Goal: Transaction & Acquisition: Purchase product/service

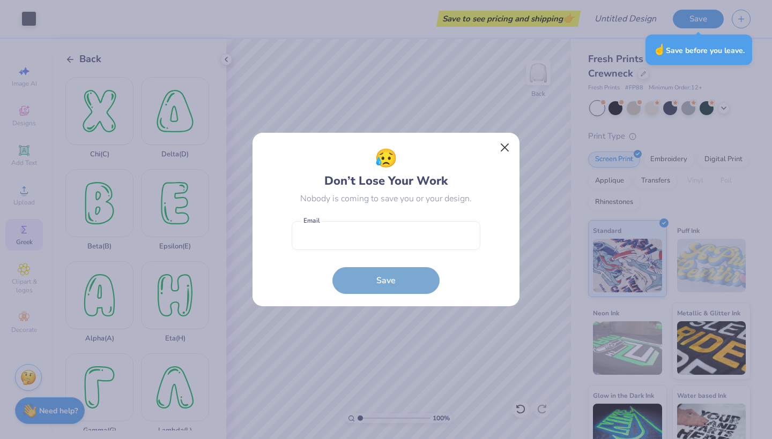
click at [507, 145] on button "Close" at bounding box center [505, 148] width 20 height 20
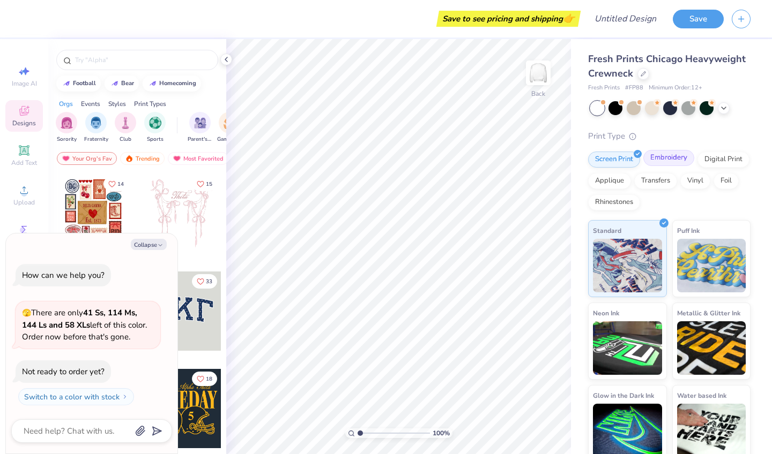
click at [658, 156] on div "Embroidery" at bounding box center [668, 158] width 51 height 16
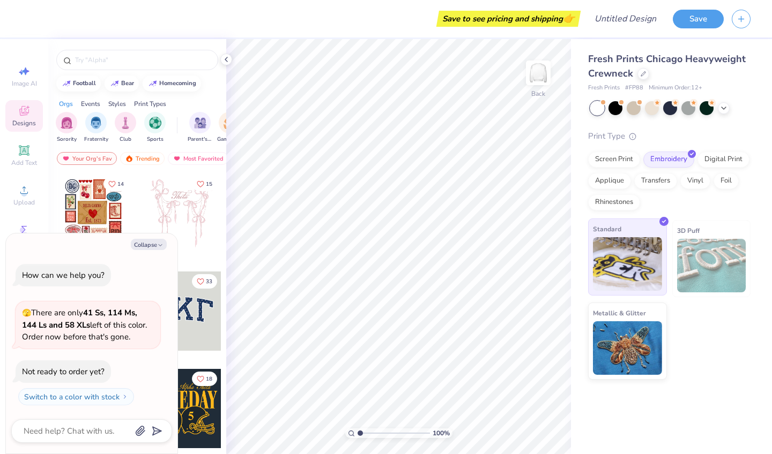
click at [624, 265] on img at bounding box center [627, 264] width 69 height 54
click at [698, 182] on div "Vinyl" at bounding box center [695, 179] width 30 height 16
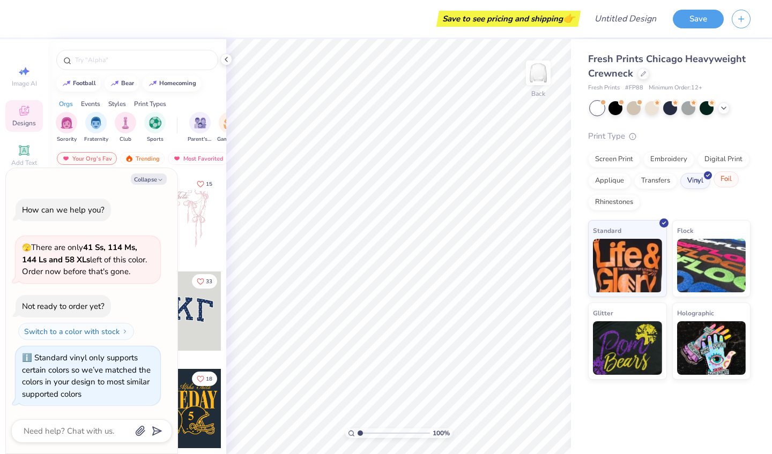
click at [717, 182] on div "Foil" at bounding box center [725, 179] width 25 height 16
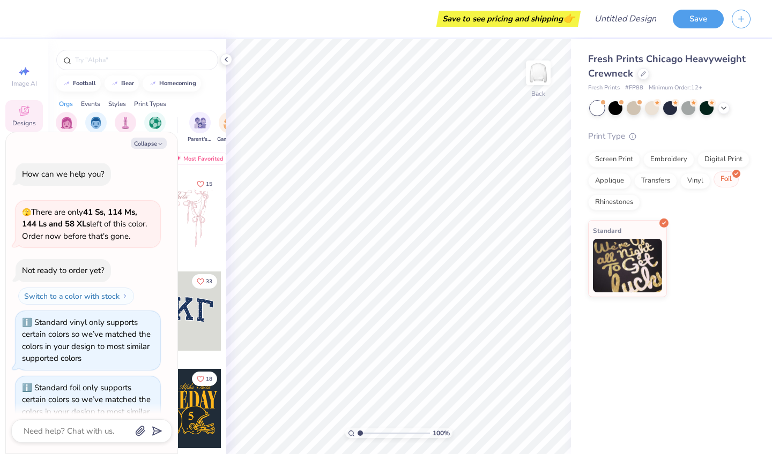
scroll to position [26, 0]
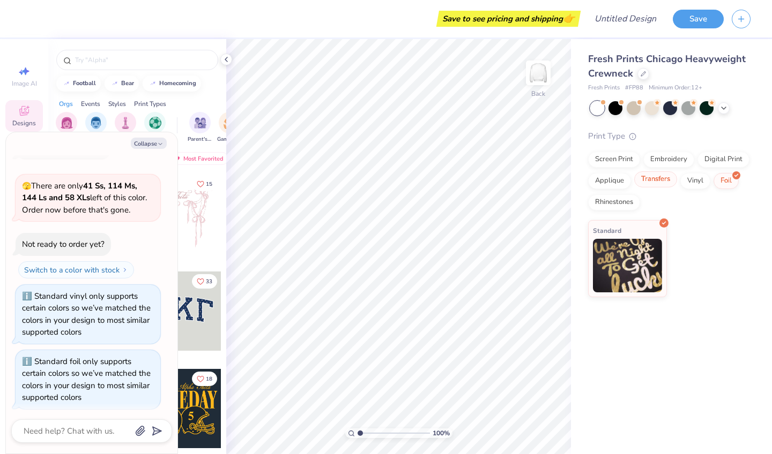
click at [658, 181] on div "Transfers" at bounding box center [655, 179] width 43 height 16
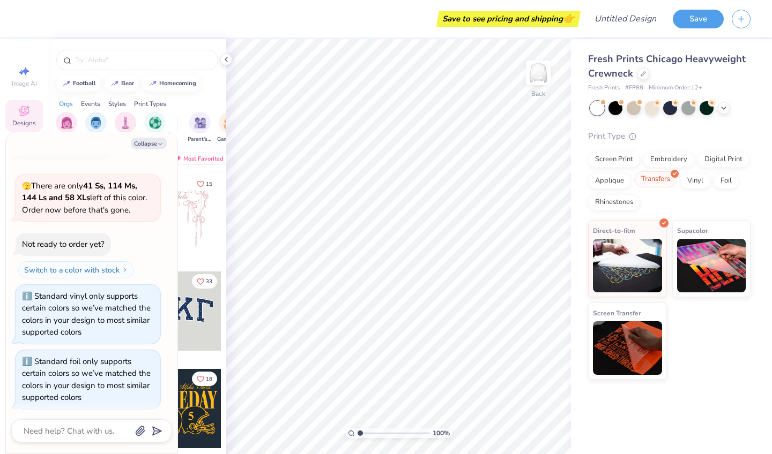
scroll to position [91, 0]
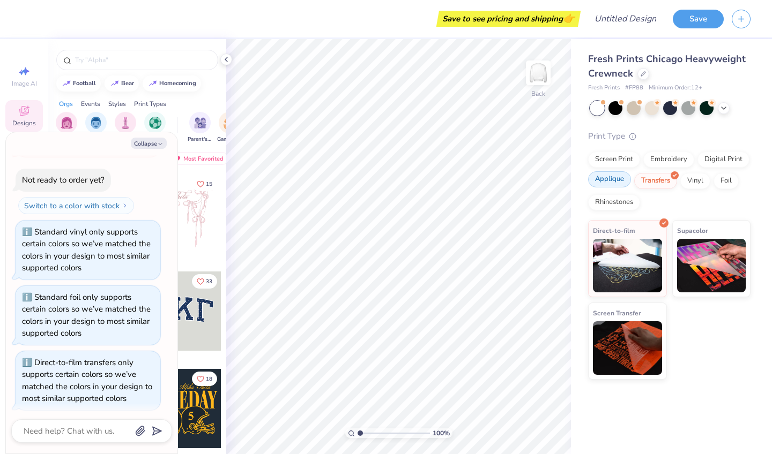
click at [615, 180] on div "Applique" at bounding box center [609, 179] width 43 height 16
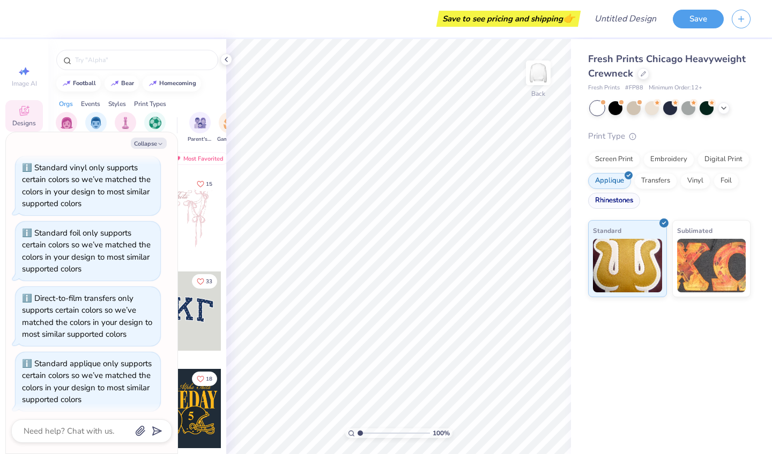
click at [618, 205] on div "Rhinestones" at bounding box center [614, 201] width 52 height 16
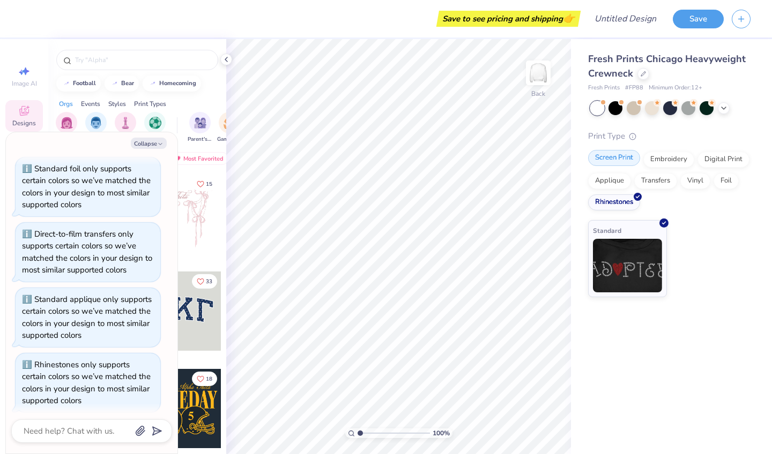
click at [630, 158] on div "Screen Print" at bounding box center [614, 158] width 52 height 16
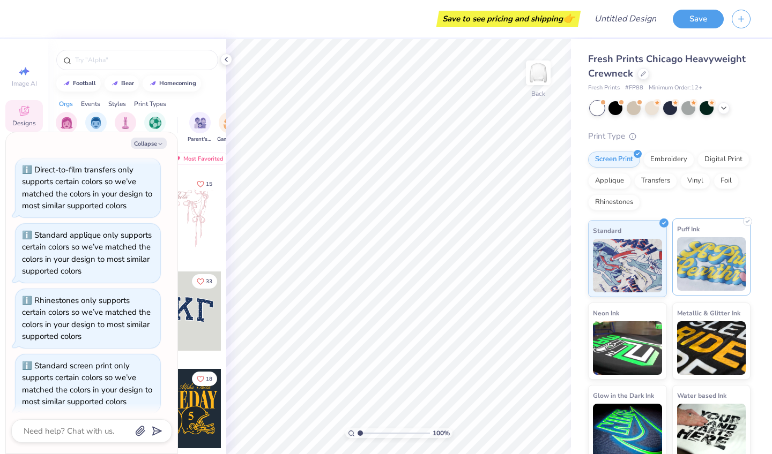
scroll to position [0, 0]
click at [710, 258] on img at bounding box center [711, 264] width 69 height 54
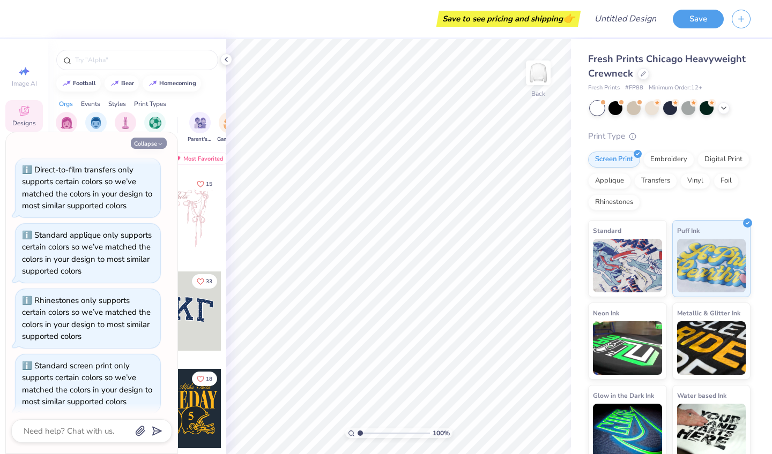
click at [142, 144] on button "Collapse" at bounding box center [149, 143] width 36 height 11
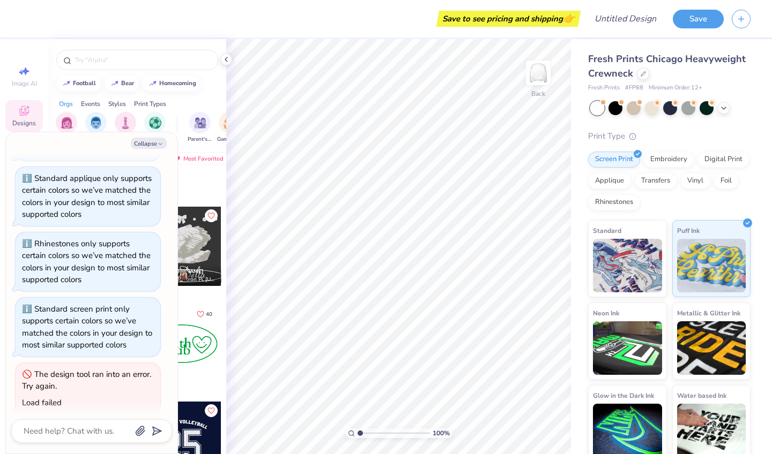
scroll to position [955, 0]
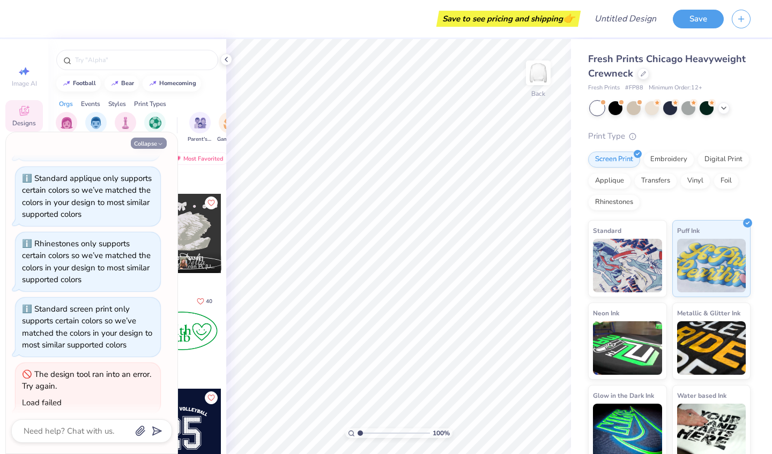
click at [150, 143] on button "Collapse" at bounding box center [149, 143] width 36 height 11
type textarea "x"
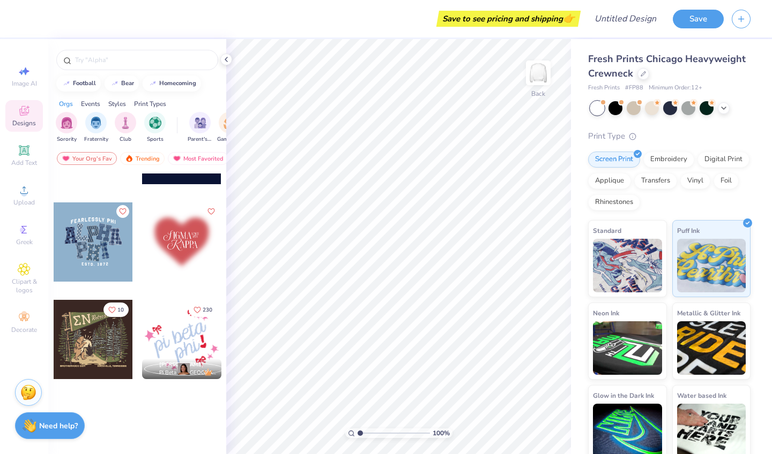
scroll to position [1239, 0]
click at [105, 241] on div at bounding box center [93, 242] width 79 height 79
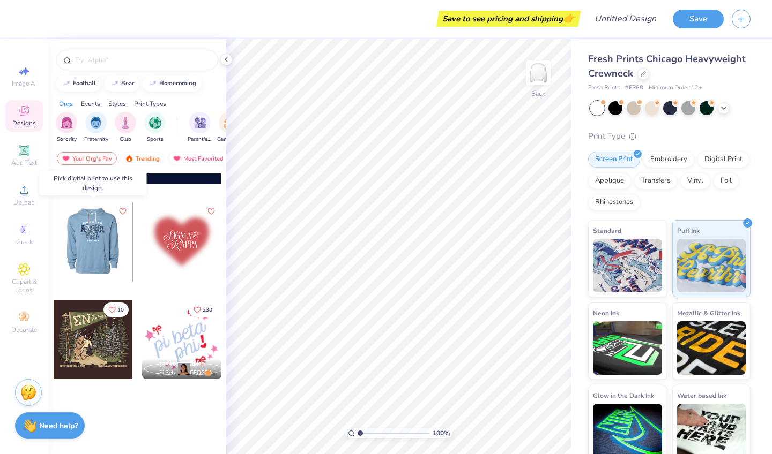
click at [106, 238] on div at bounding box center [93, 242] width 238 height 79
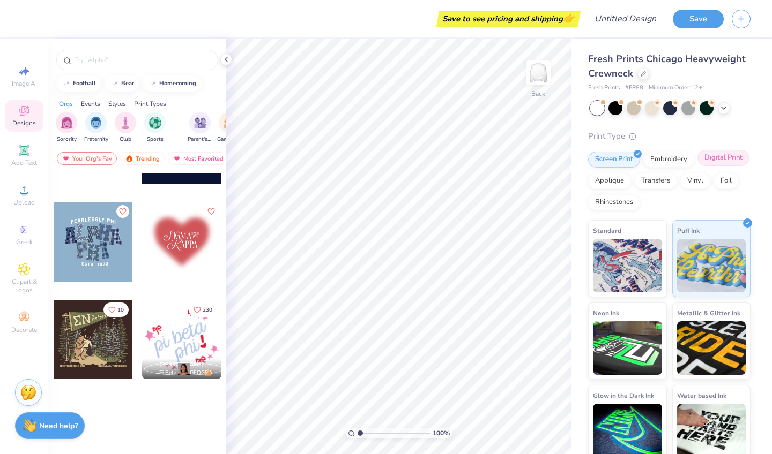
click at [733, 163] on div "Digital Print" at bounding box center [723, 158] width 52 height 16
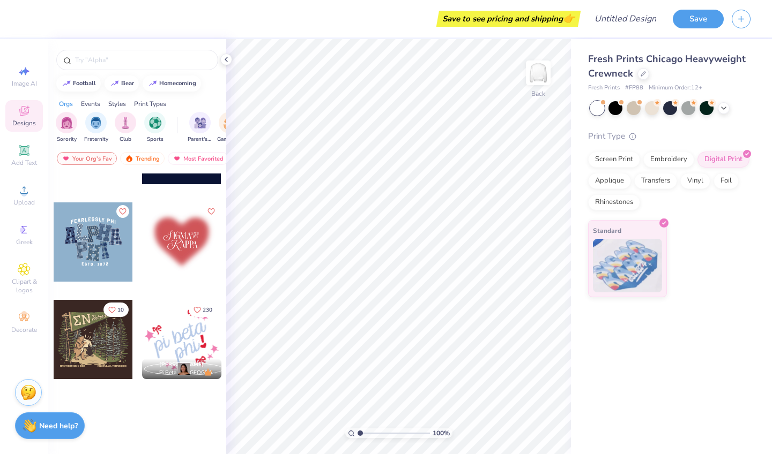
click at [88, 241] on div at bounding box center [93, 242] width 79 height 79
type input "6.64"
type input "3.91"
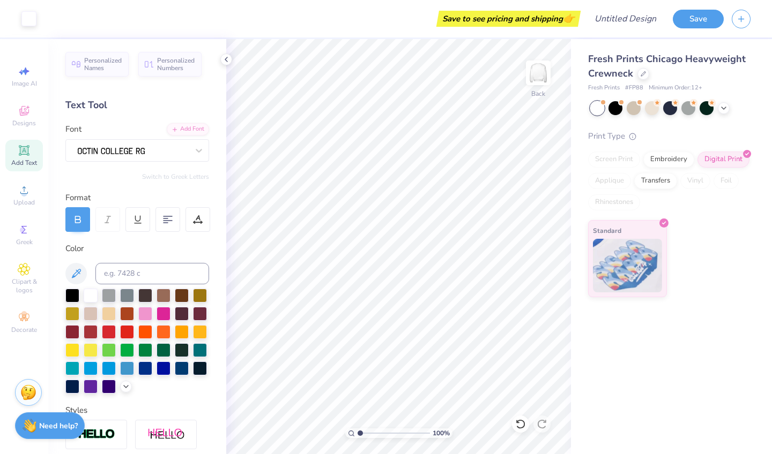
click at [22, 159] on span "Add Text" at bounding box center [24, 163] width 26 height 9
click at [601, 347] on div "Fresh Prints Chicago Heavyweight Crewneck Fresh Prints # FP88 Minimum Order: 12…" at bounding box center [671, 246] width 201 height 415
type input "3.00"
type textarea "Delta Rho Panthers"
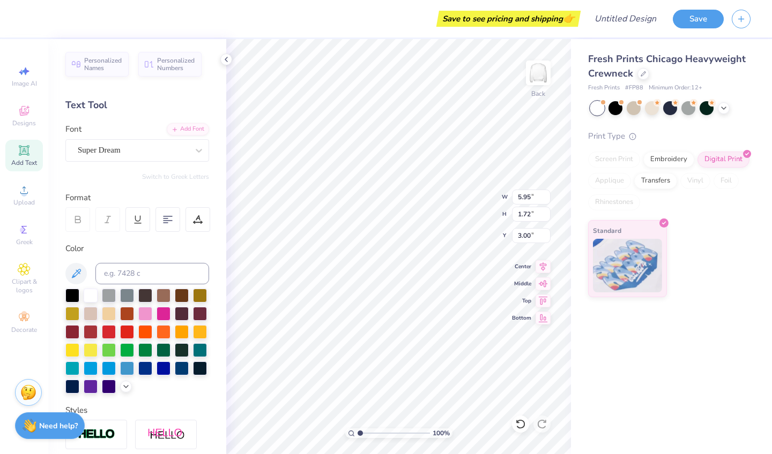
scroll to position [0, 3]
click at [123, 390] on icon at bounding box center [126, 385] width 9 height 9
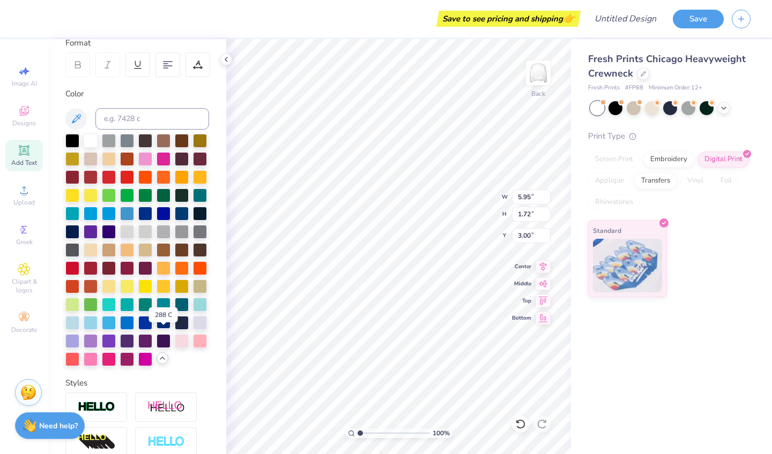
scroll to position [53, 0]
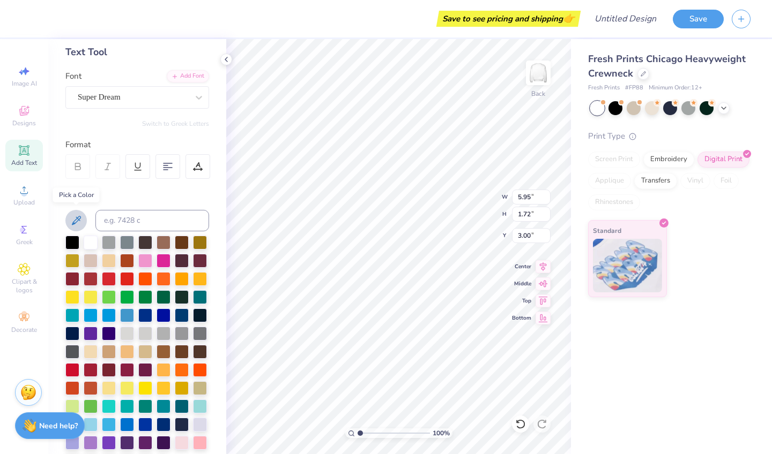
click at [75, 214] on icon at bounding box center [76, 220] width 13 height 13
click at [79, 222] on icon at bounding box center [76, 220] width 13 height 13
click at [78, 218] on icon at bounding box center [76, 220] width 9 height 9
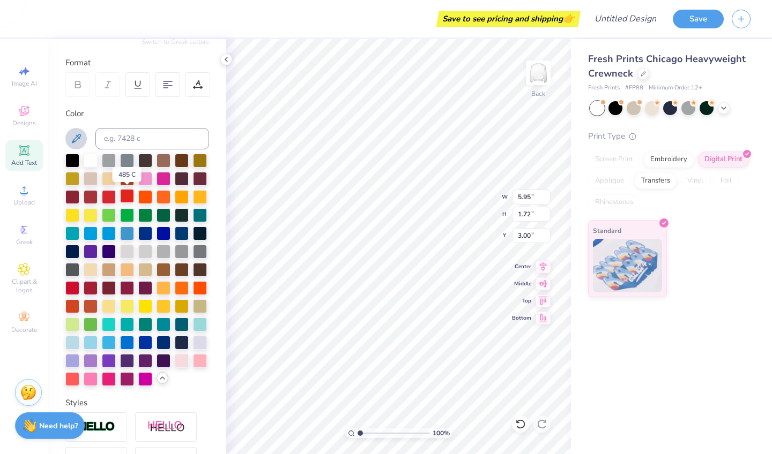
scroll to position [136, 0]
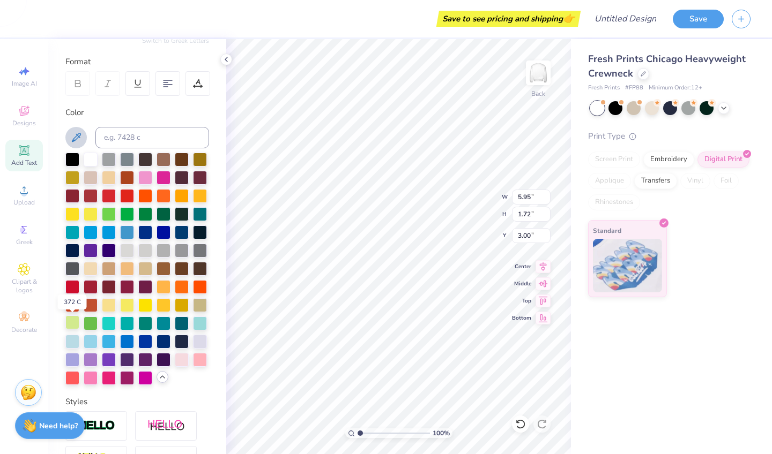
click at [71, 326] on div at bounding box center [72, 323] width 14 height 14
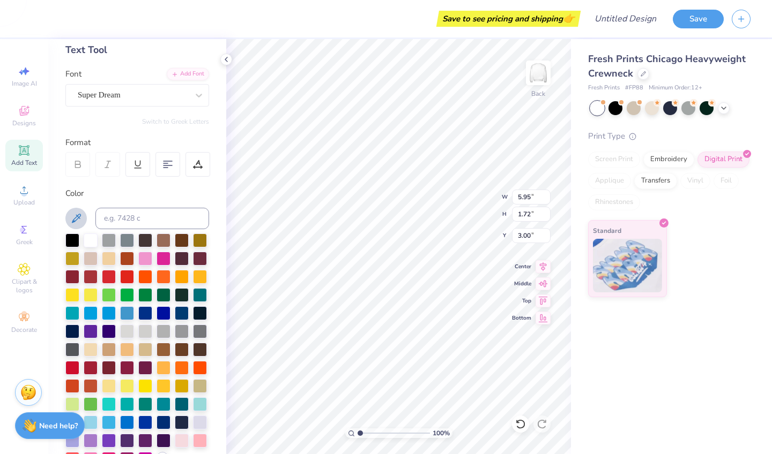
scroll to position [50, 0]
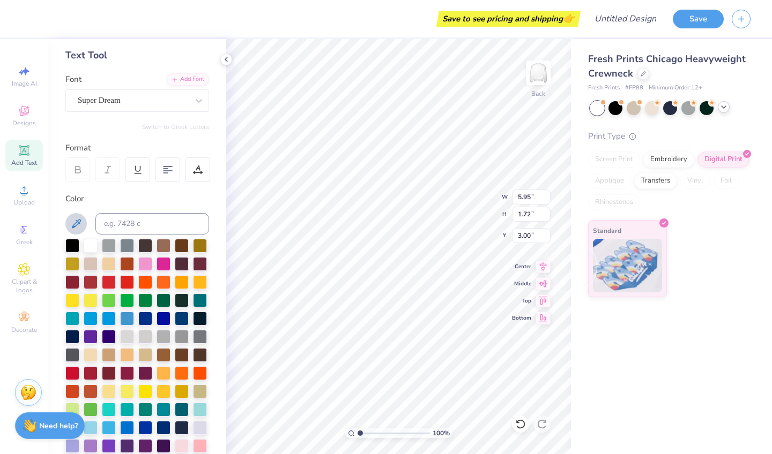
click at [722, 110] on icon at bounding box center [723, 107] width 9 height 9
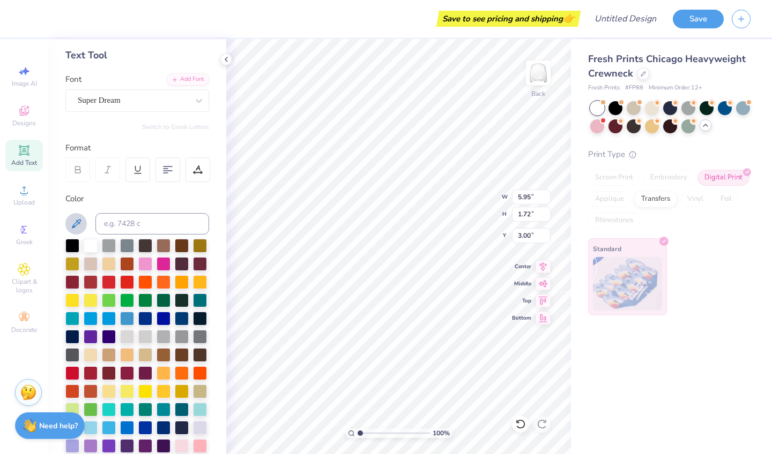
type input "17.05"
type input "1.34"
type input "3.19"
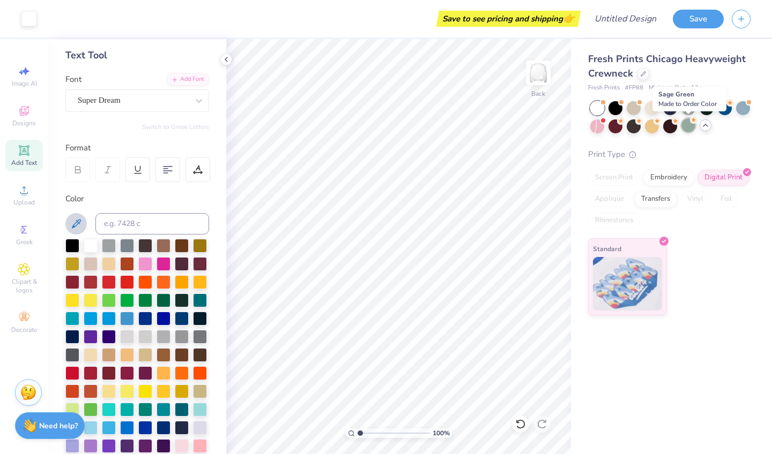
click at [686, 129] on div at bounding box center [688, 125] width 14 height 14
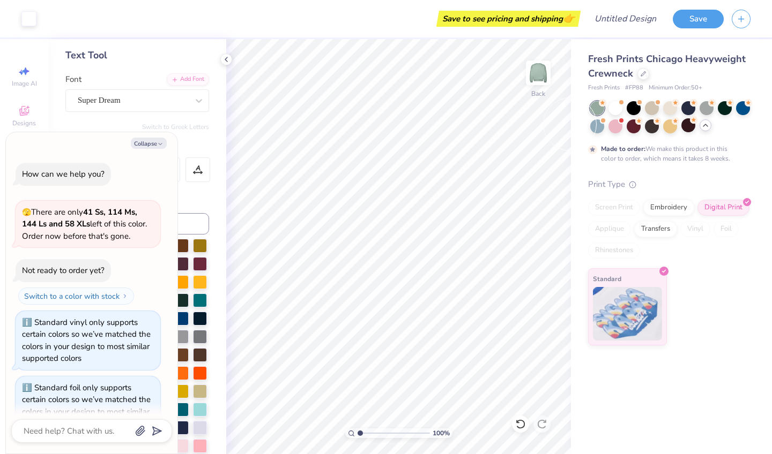
scroll to position [429, 0]
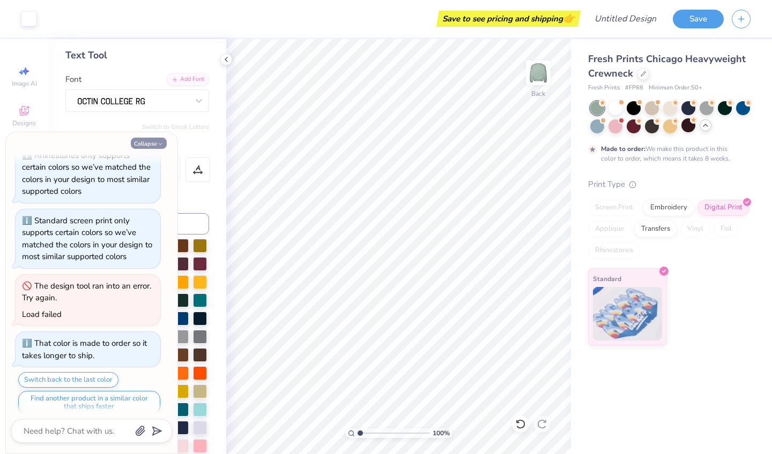
click at [153, 144] on button "Collapse" at bounding box center [149, 143] width 36 height 11
type textarea "x"
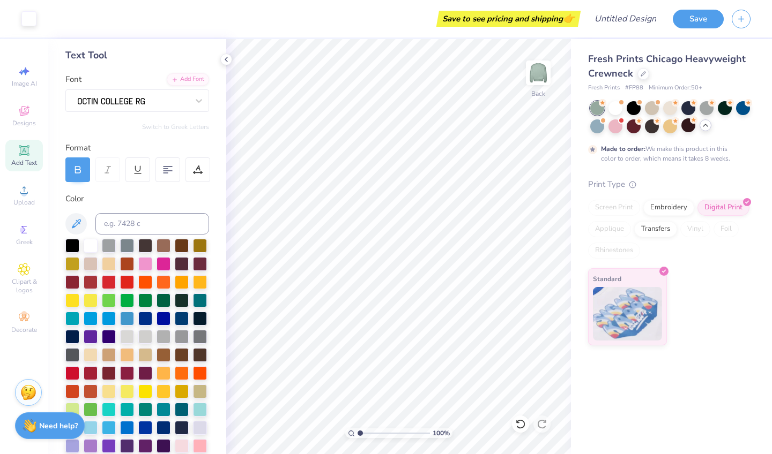
click at [21, 154] on icon at bounding box center [24, 150] width 8 height 8
type input "3.00"
type textarea "Delta Rho Panthers"
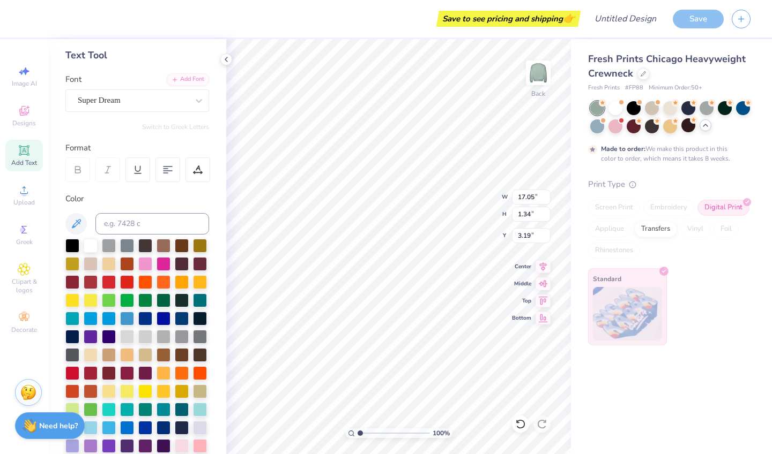
type input "12.74"
type input "1.00"
type input "3.00"
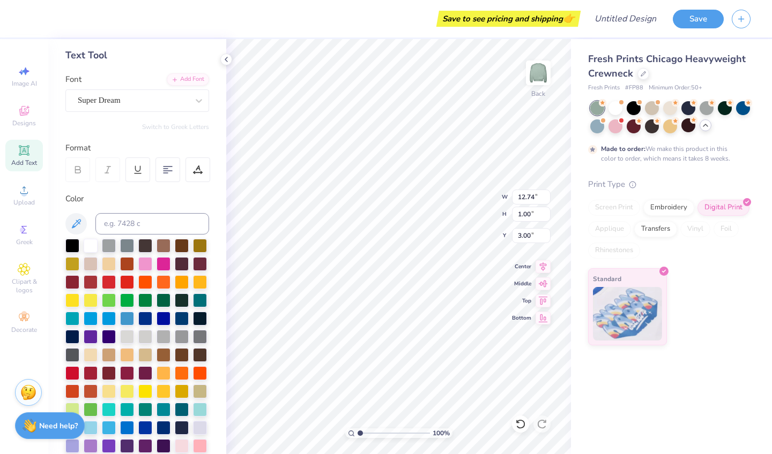
type input "11.51"
type input "0.91"
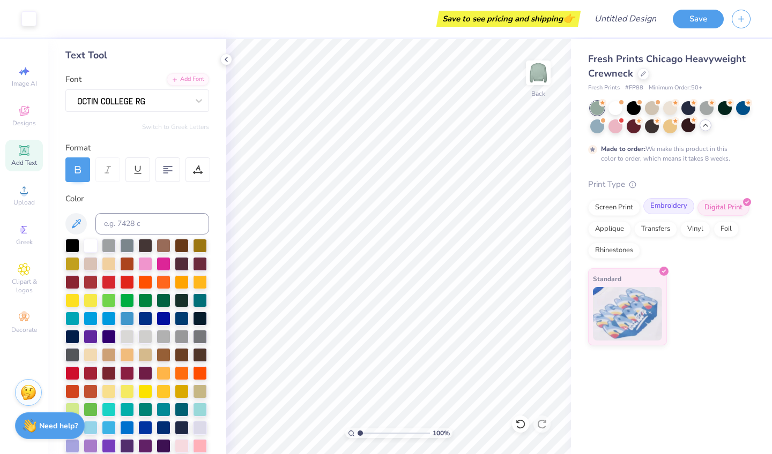
click at [679, 206] on div "Embroidery" at bounding box center [668, 206] width 51 height 16
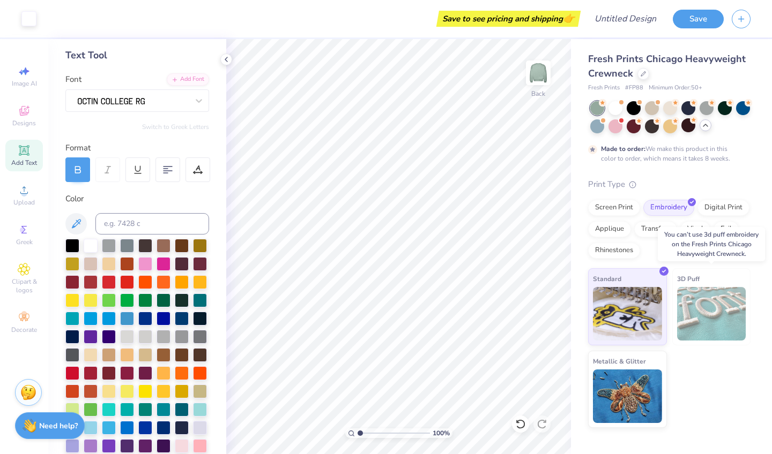
click at [708, 300] on img at bounding box center [711, 314] width 69 height 54
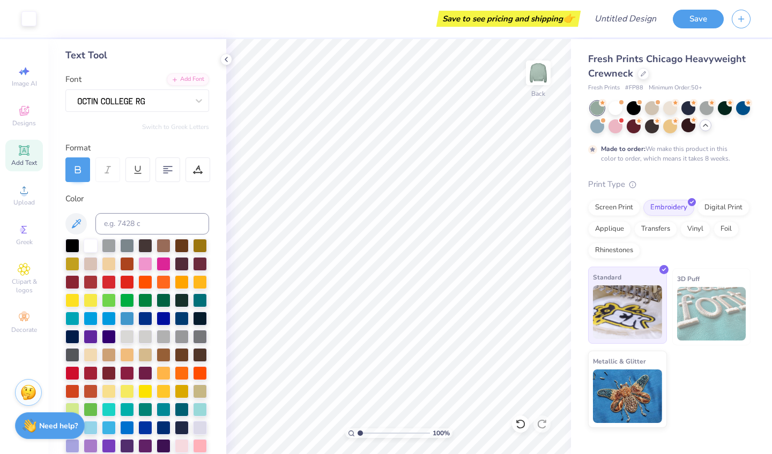
click at [645, 300] on img at bounding box center [627, 313] width 69 height 54
click at [713, 206] on div "Digital Print" at bounding box center [723, 206] width 52 height 16
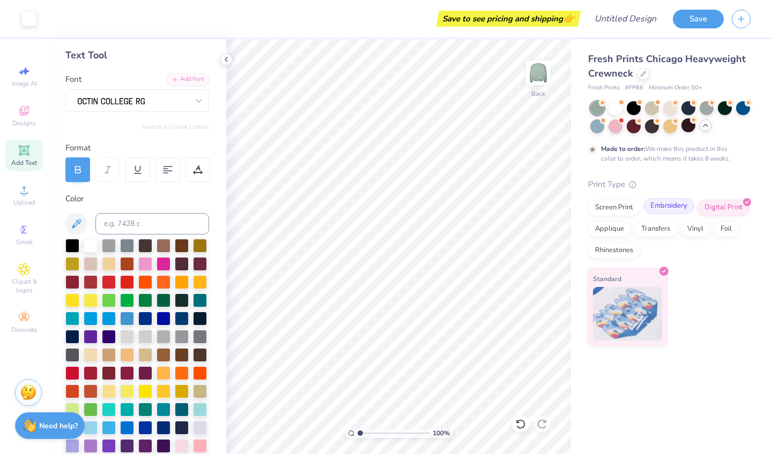
click at [676, 206] on div "Embroidery" at bounding box center [668, 206] width 51 height 16
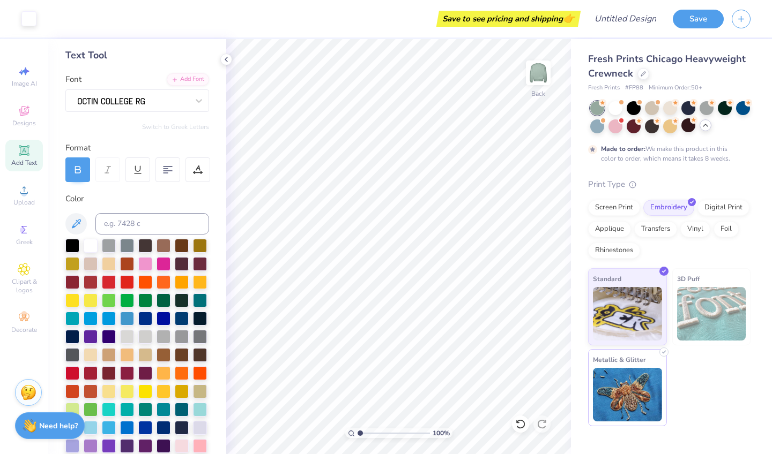
click at [623, 396] on img at bounding box center [627, 395] width 69 height 54
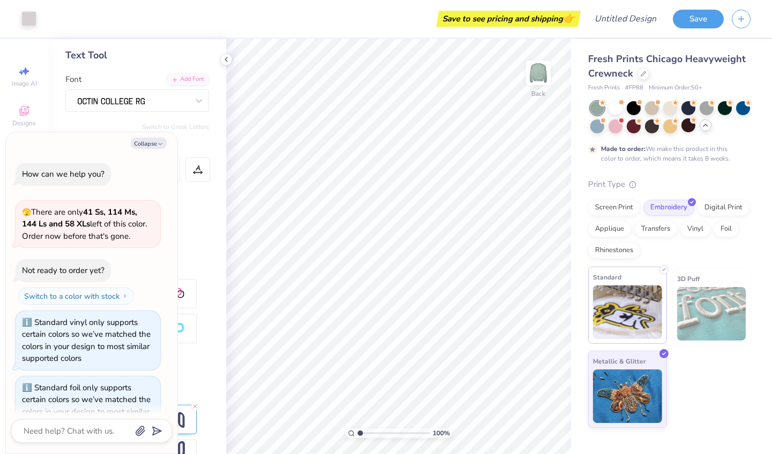
scroll to position [505, 0]
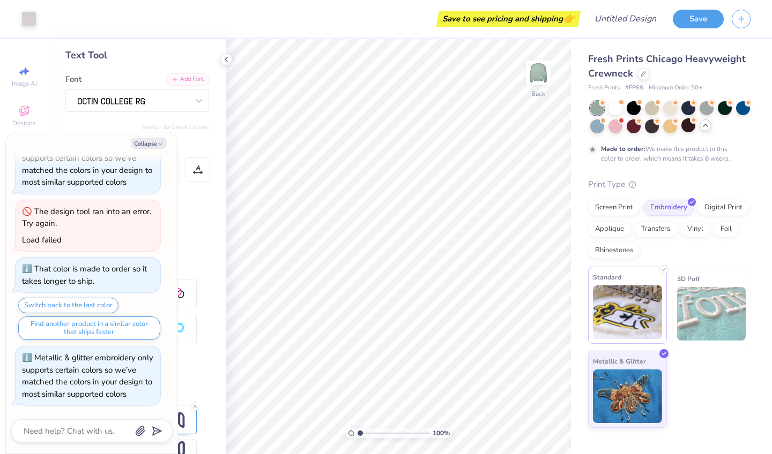
click at [625, 318] on img at bounding box center [627, 313] width 69 height 54
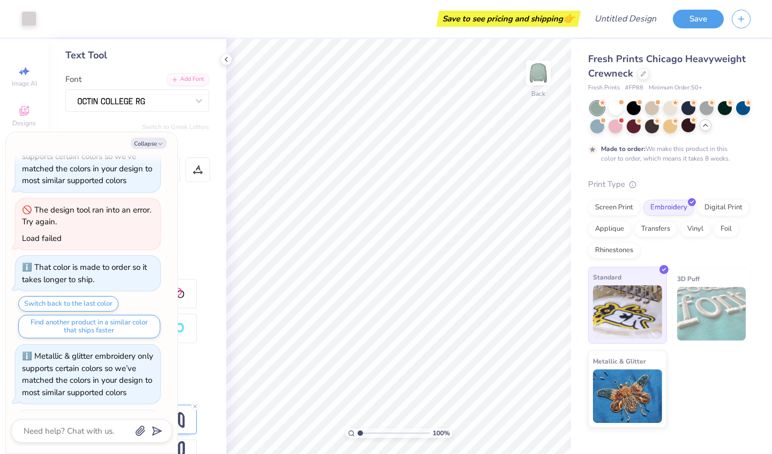
scroll to position [569, 0]
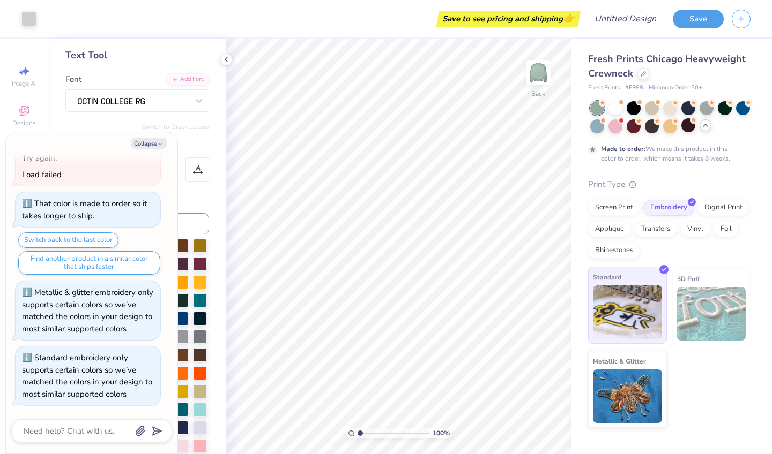
click at [628, 319] on img at bounding box center [627, 313] width 69 height 54
click at [714, 209] on div "Digital Print" at bounding box center [723, 206] width 52 height 16
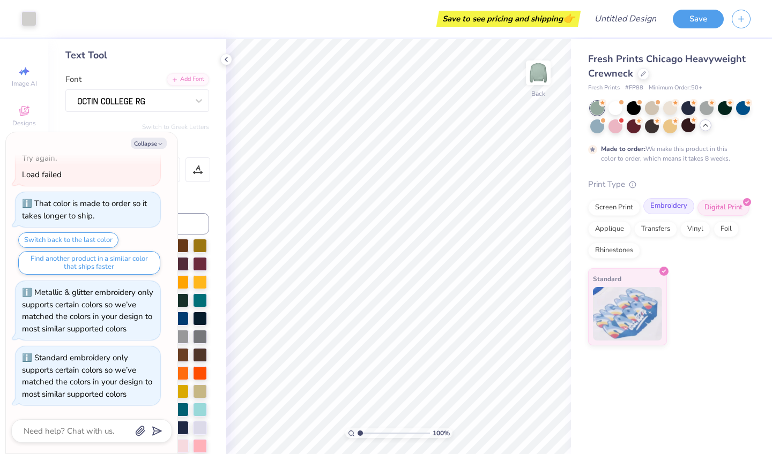
click at [680, 206] on div "Embroidery" at bounding box center [668, 206] width 51 height 16
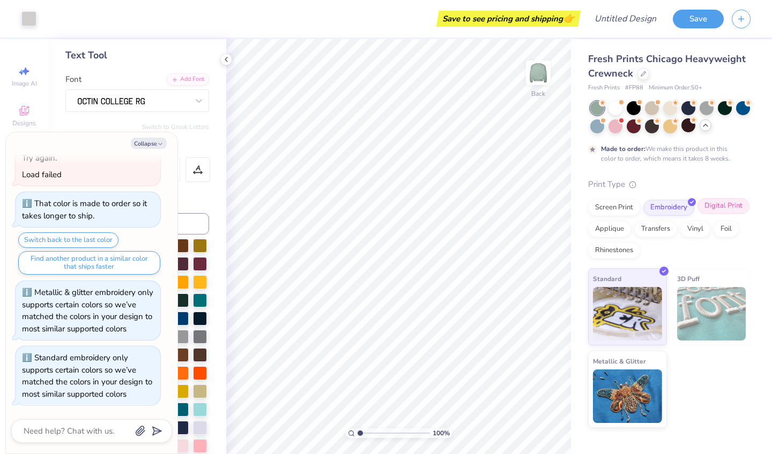
click at [707, 208] on div "Digital Print" at bounding box center [723, 206] width 52 height 16
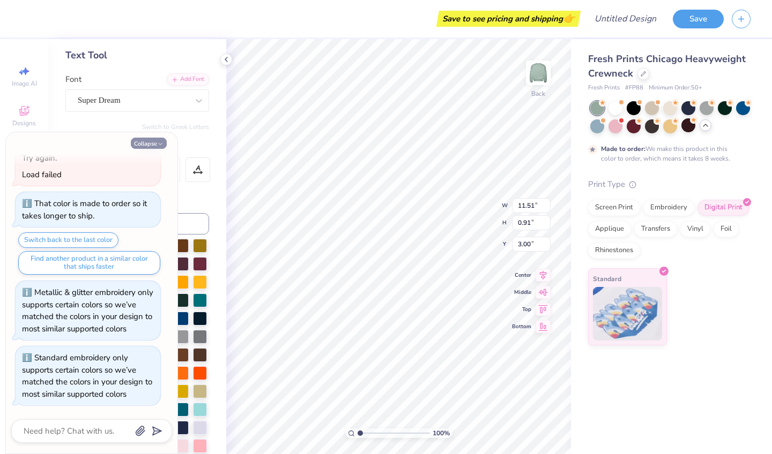
click at [157, 143] on icon "button" at bounding box center [160, 144] width 6 height 6
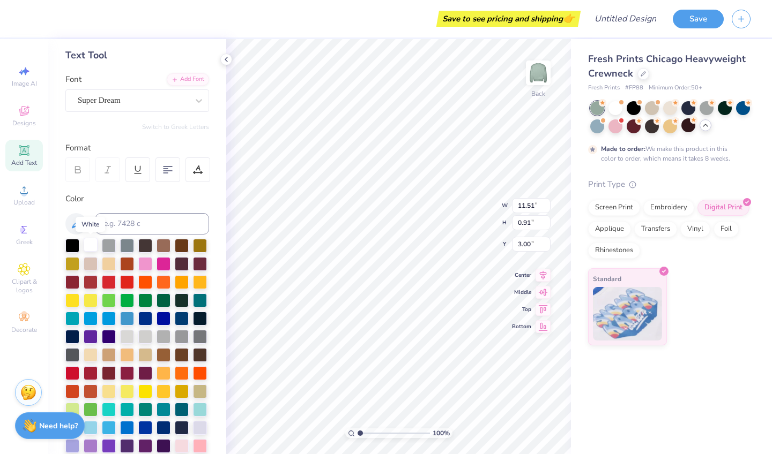
click at [87, 243] on div at bounding box center [91, 245] width 14 height 14
click at [24, 114] on icon at bounding box center [24, 112] width 9 height 7
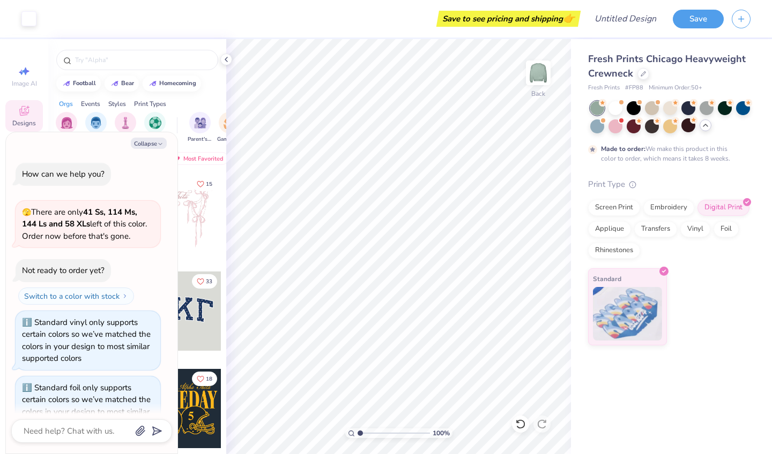
scroll to position [626, 0]
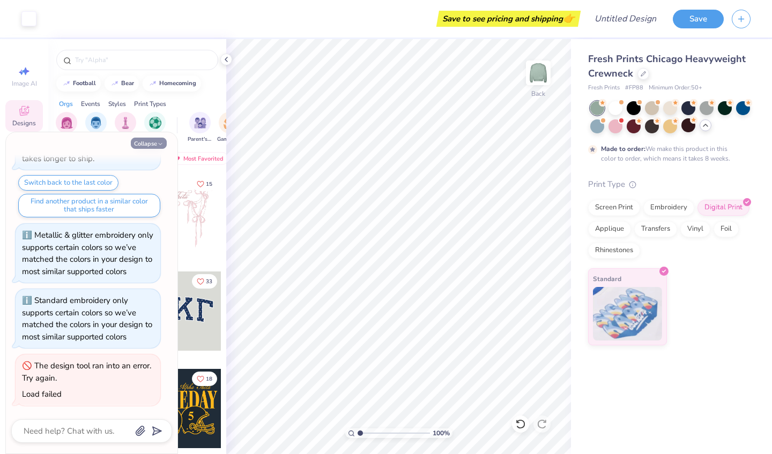
click at [160, 143] on icon "button" at bounding box center [160, 144] width 6 height 6
type textarea "x"
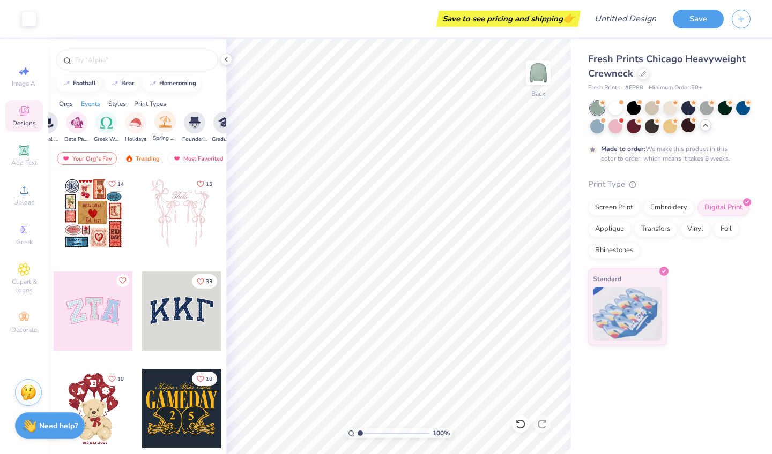
scroll to position [0, 363]
click at [103, 127] on img "filter for Greek Week" at bounding box center [102, 122] width 12 height 12
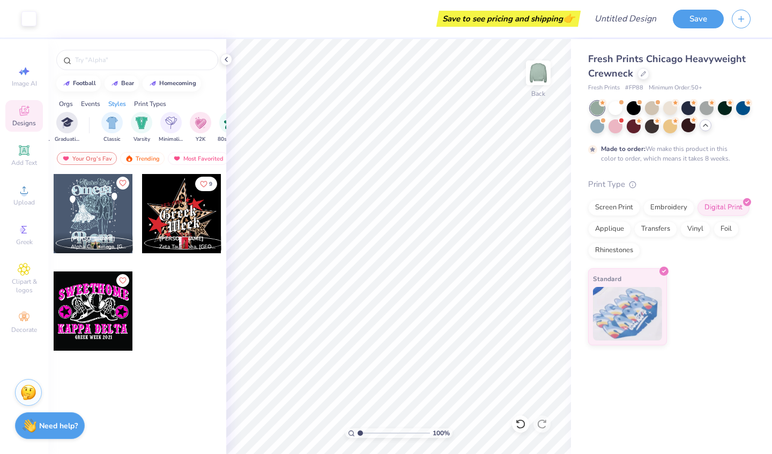
scroll to position [0, 518]
click at [164, 118] on img "filter for Minimalist" at bounding box center [169, 122] width 12 height 12
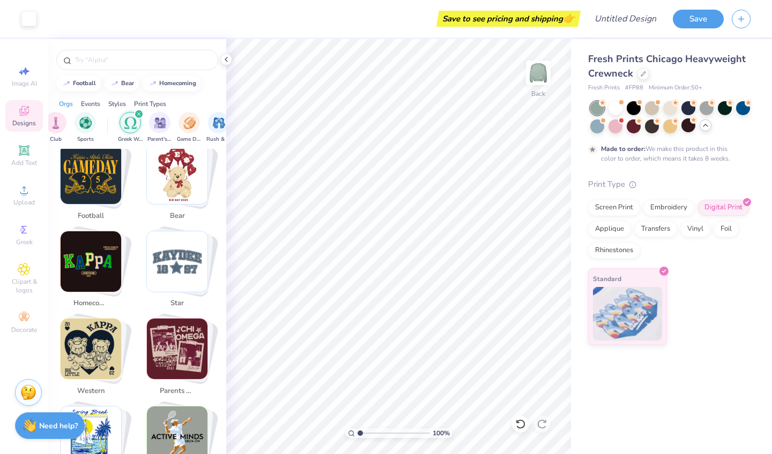
scroll to position [0, 46]
click at [154, 126] on img "filter for Greek Week" at bounding box center [154, 123] width 12 height 12
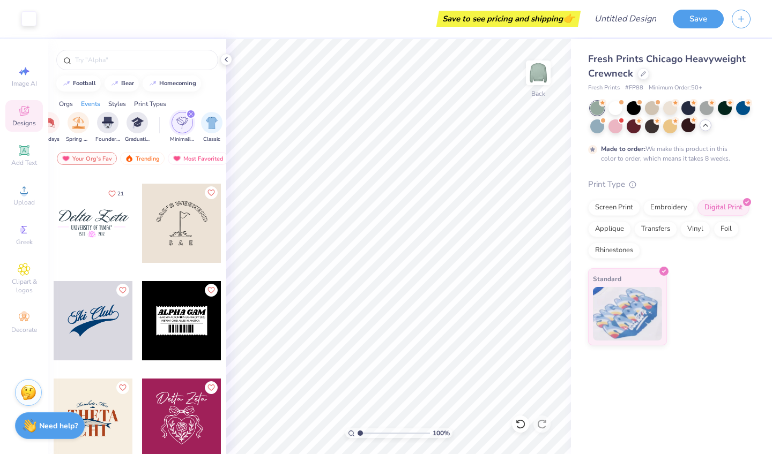
scroll to position [773, 0]
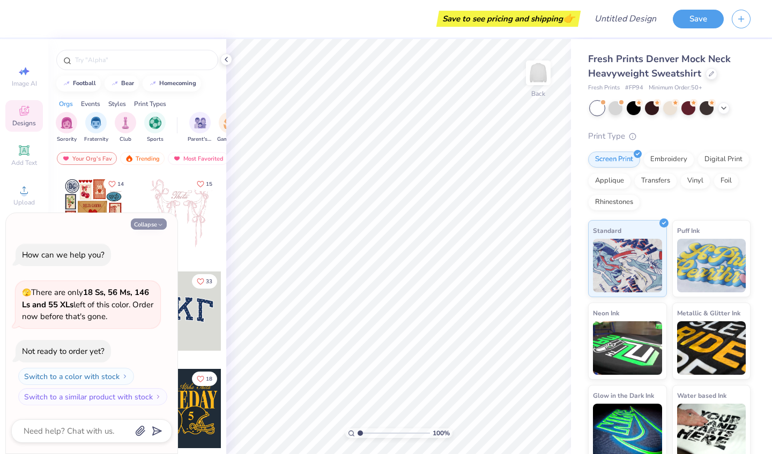
click at [153, 223] on button "Collapse" at bounding box center [149, 224] width 36 height 11
type textarea "x"
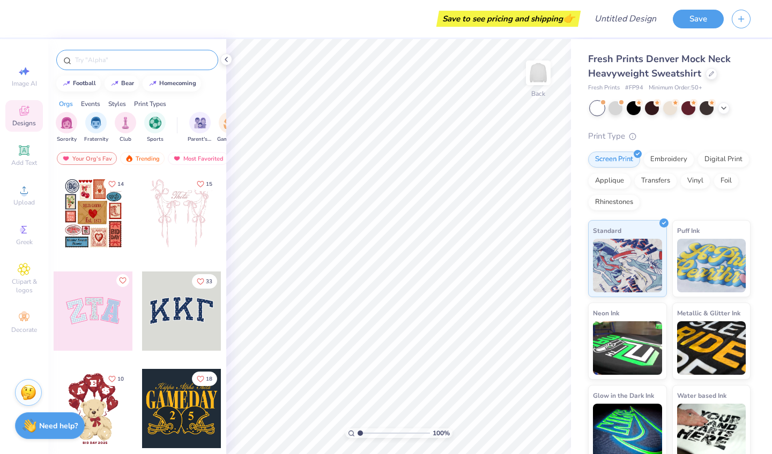
click at [140, 62] on input "text" at bounding box center [142, 60] width 137 height 11
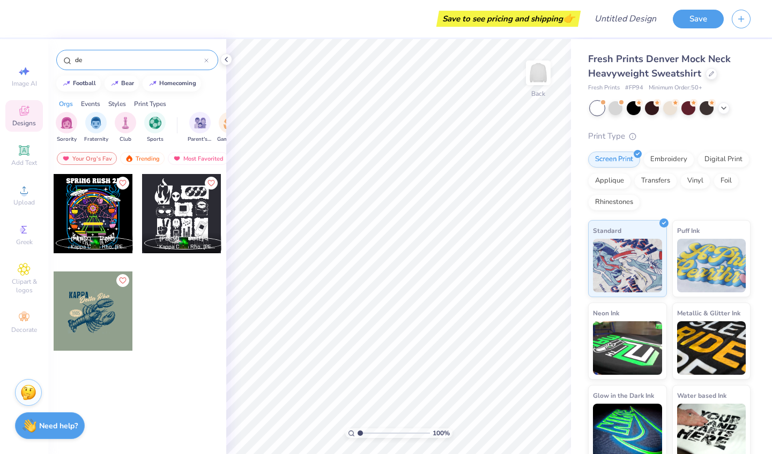
type input "d"
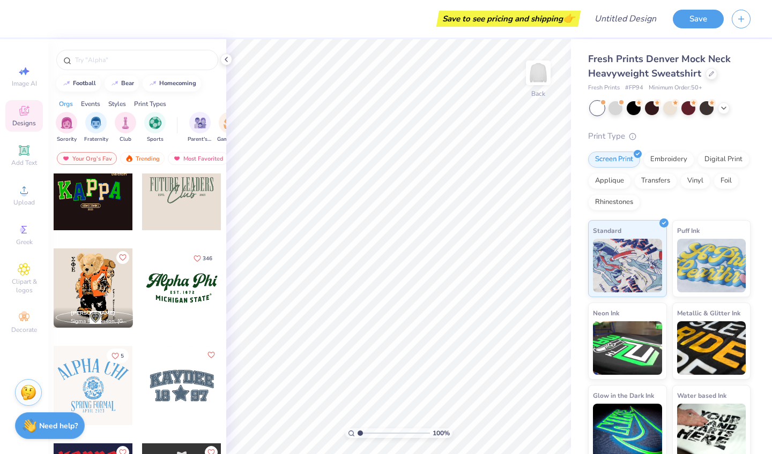
scroll to position [703, 0]
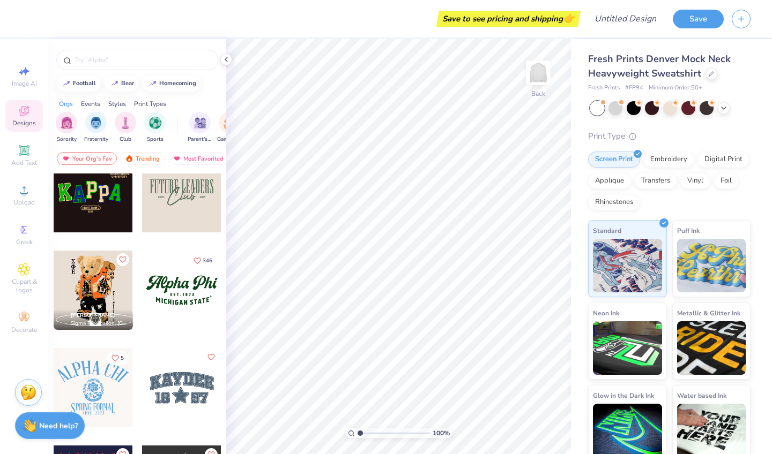
click at [182, 299] on div at bounding box center [181, 290] width 79 height 79
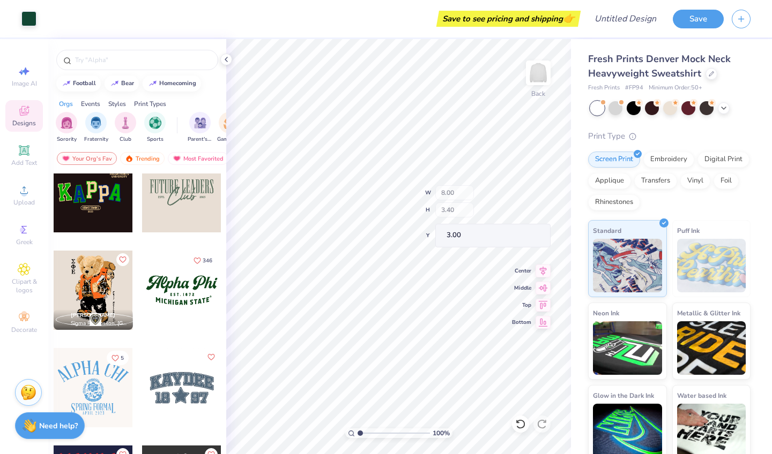
type input "2.01"
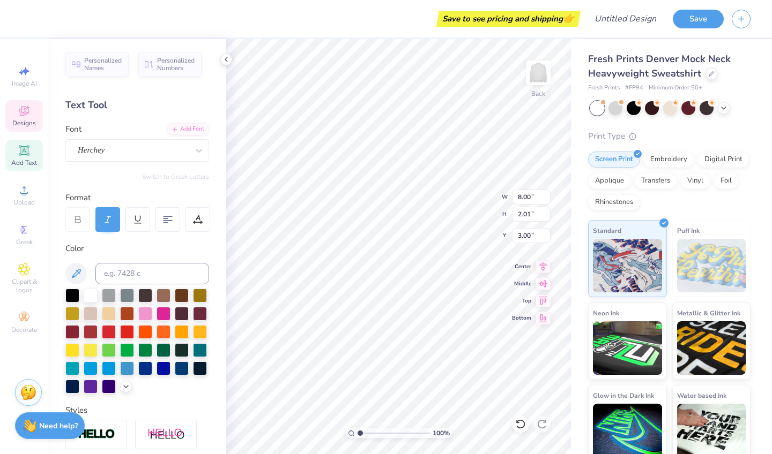
scroll to position [0, 3]
type textarea "Delta Rho Panthers"
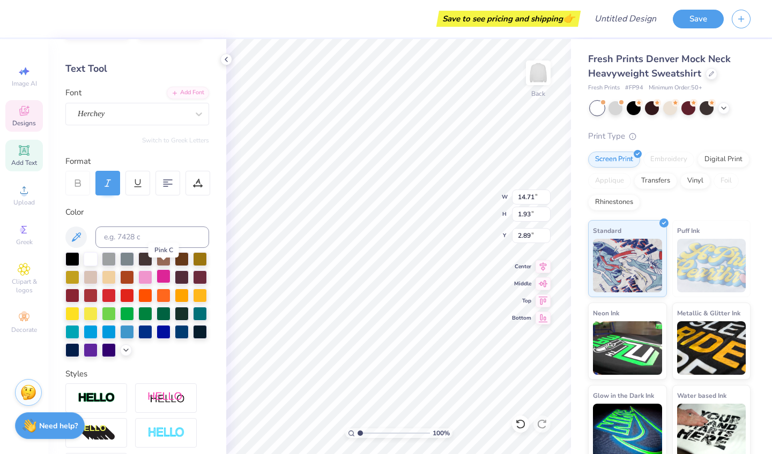
scroll to position [44, 0]
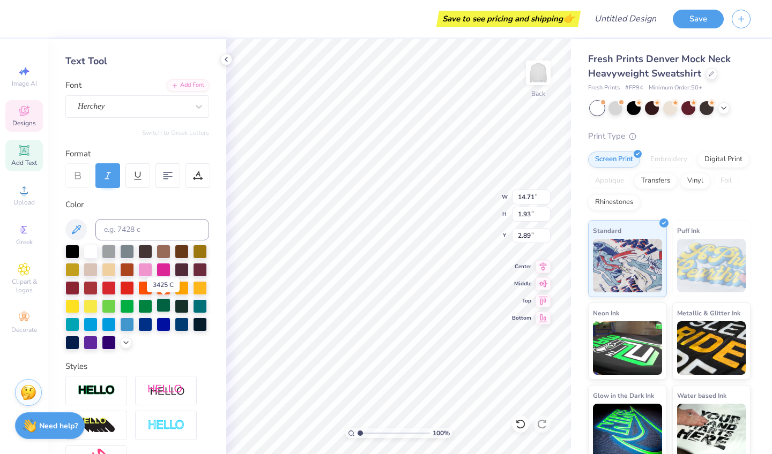
click at [161, 307] on div at bounding box center [163, 305] width 14 height 14
click at [124, 343] on icon at bounding box center [126, 342] width 9 height 9
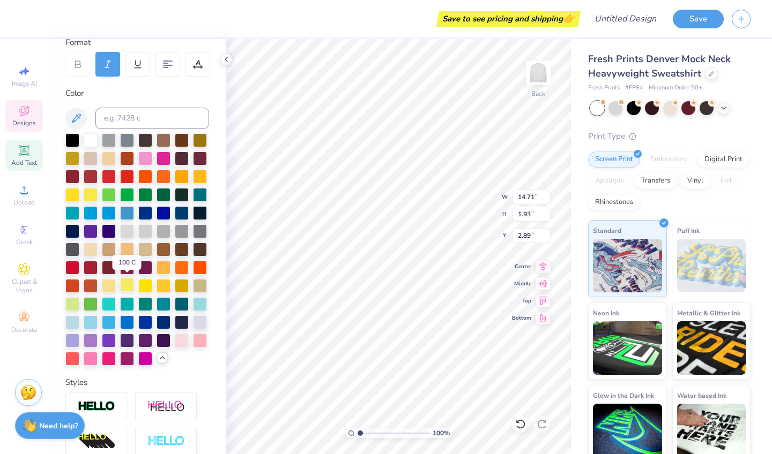
scroll to position [158, 0]
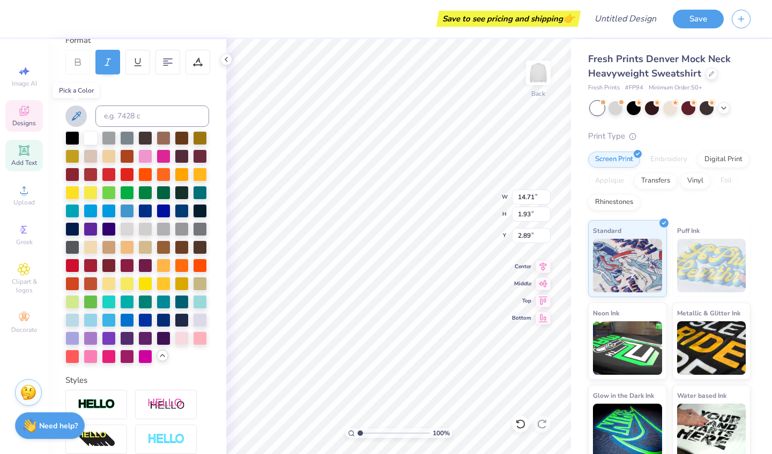
click at [77, 114] on icon at bounding box center [76, 116] width 13 height 13
click at [80, 115] on icon at bounding box center [76, 116] width 13 height 13
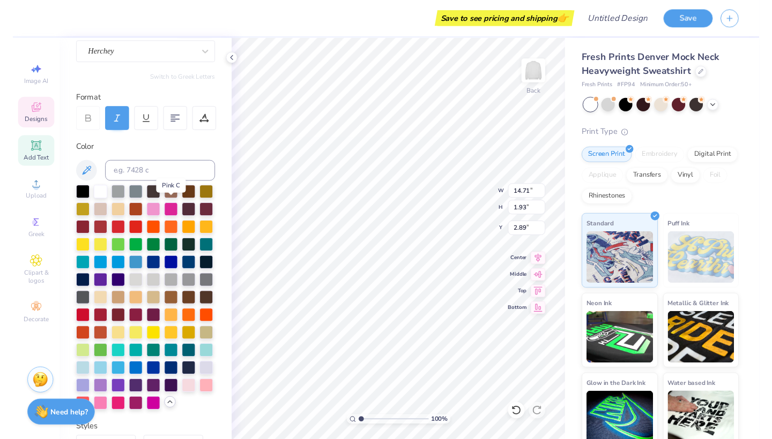
scroll to position [97, 0]
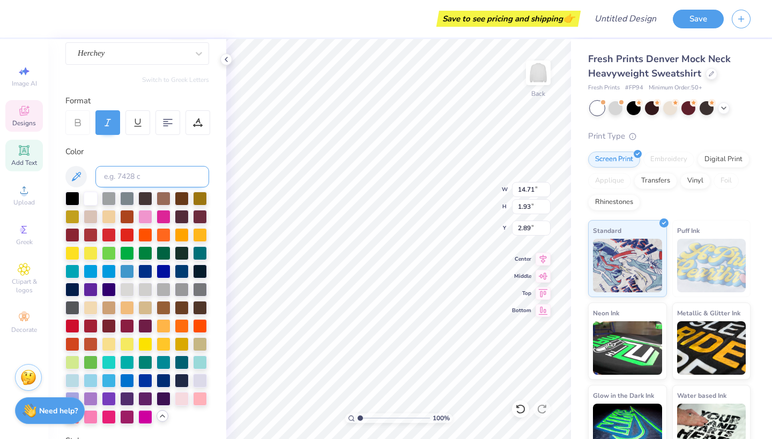
paste input "#B2AC88"
drag, startPoint x: 108, startPoint y: 177, endPoint x: 93, endPoint y: 177, distance: 14.5
click at [93, 177] on div "#B2AC88" at bounding box center [137, 176] width 144 height 21
type input "B2AC88"
drag, startPoint x: 144, startPoint y: 168, endPoint x: 105, endPoint y: 169, distance: 39.1
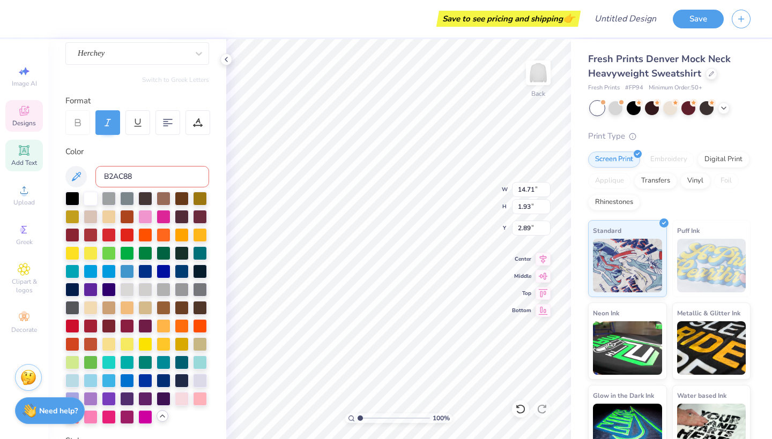
click at [105, 169] on input "B2AC88" at bounding box center [152, 176] width 114 height 21
drag, startPoint x: 145, startPoint y: 181, endPoint x: 91, endPoint y: 179, distance: 53.6
click at [90, 179] on div "B2AC88" at bounding box center [137, 176] width 144 height 21
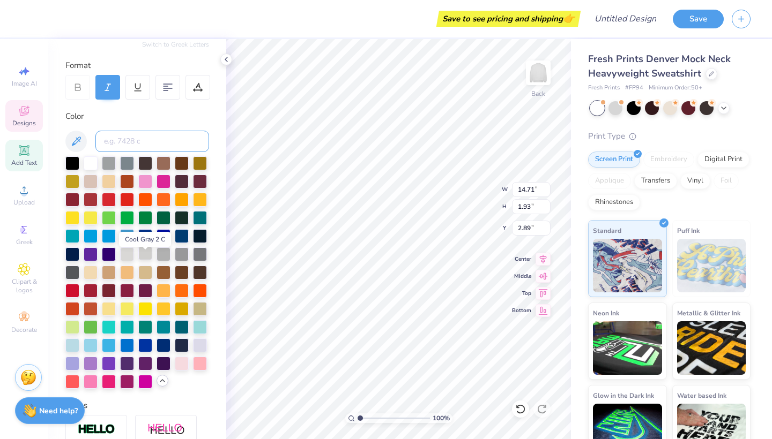
scroll to position [134, 0]
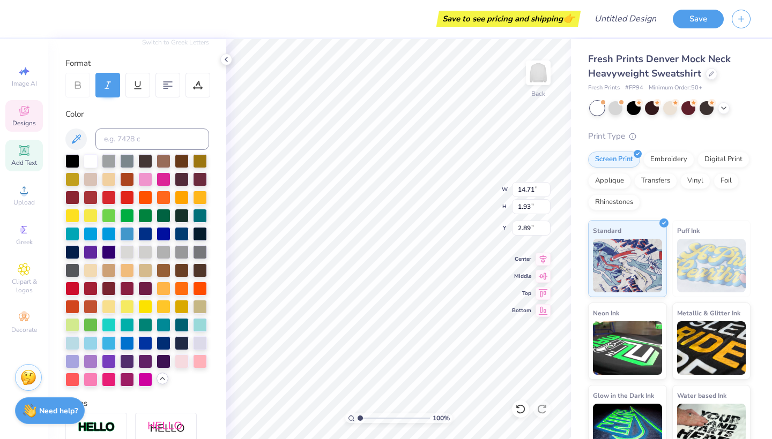
type input "10.24"
type input "1.34"
type input "3.00"
type input "2.72"
type input "0.34"
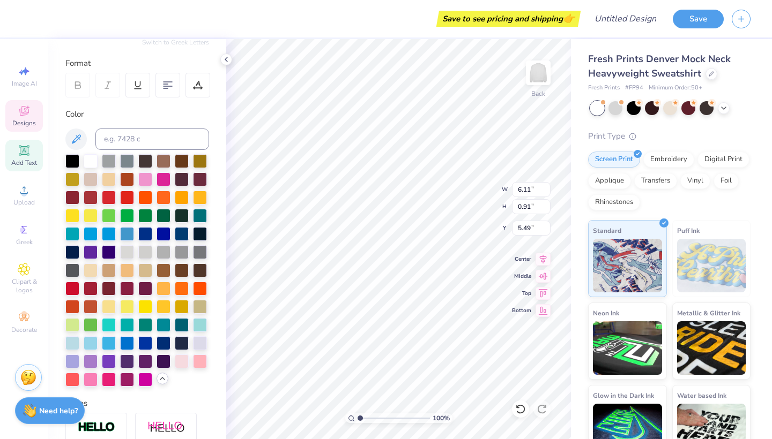
type input "5.04"
type input "4.89"
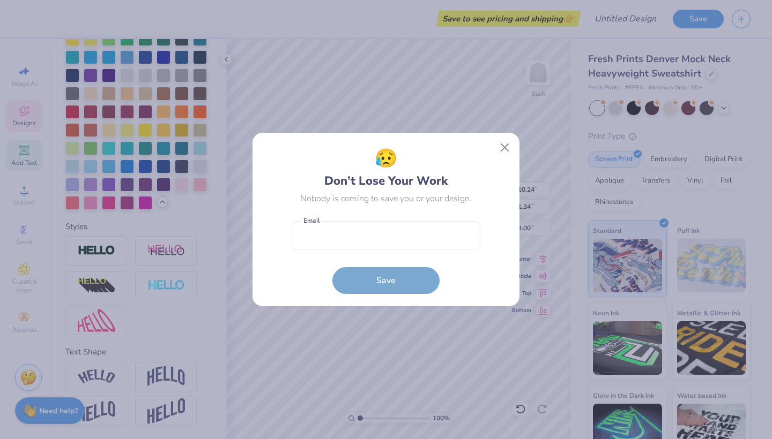
scroll to position [311, 0]
